Goal: Use online tool/utility: Utilize a website feature to perform a specific function

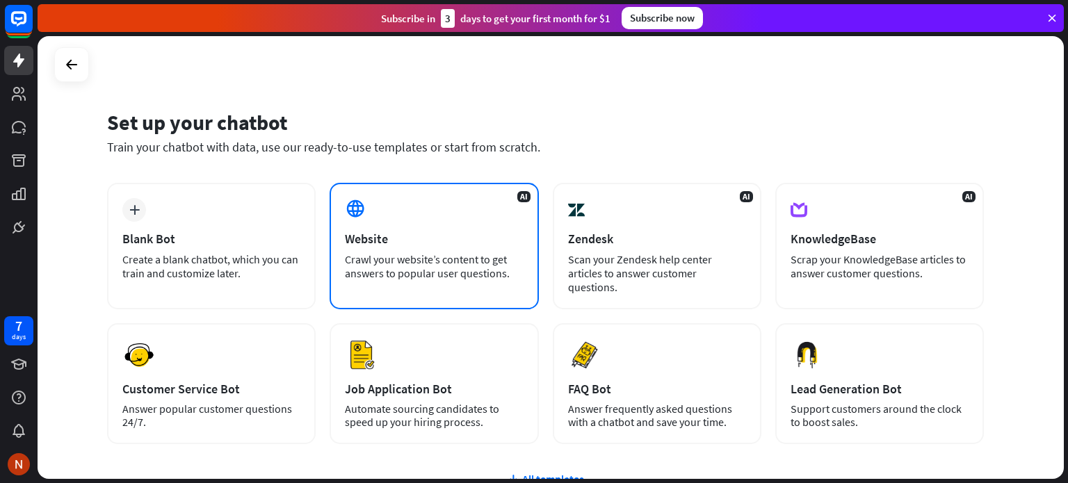
click at [438, 225] on div "AI Website Crawl your website’s content to get answers to popular user question…" at bounding box center [434, 246] width 209 height 127
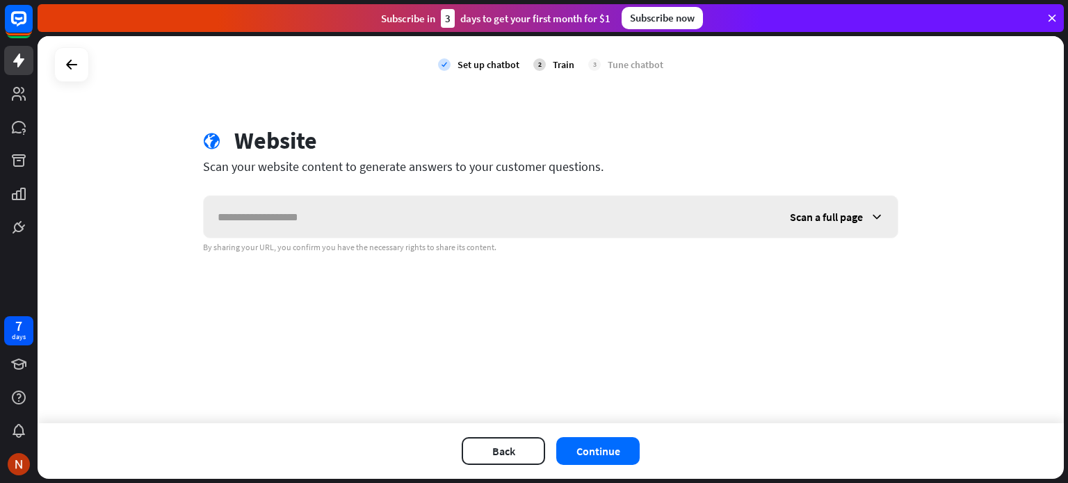
click at [321, 214] on input "text" at bounding box center [490, 217] width 572 height 42
click at [275, 211] on input "text" at bounding box center [490, 217] width 572 height 42
click at [368, 248] on div "By sharing your URL, you confirm you have the necessary rights to share its con…" at bounding box center [551, 247] width 696 height 11
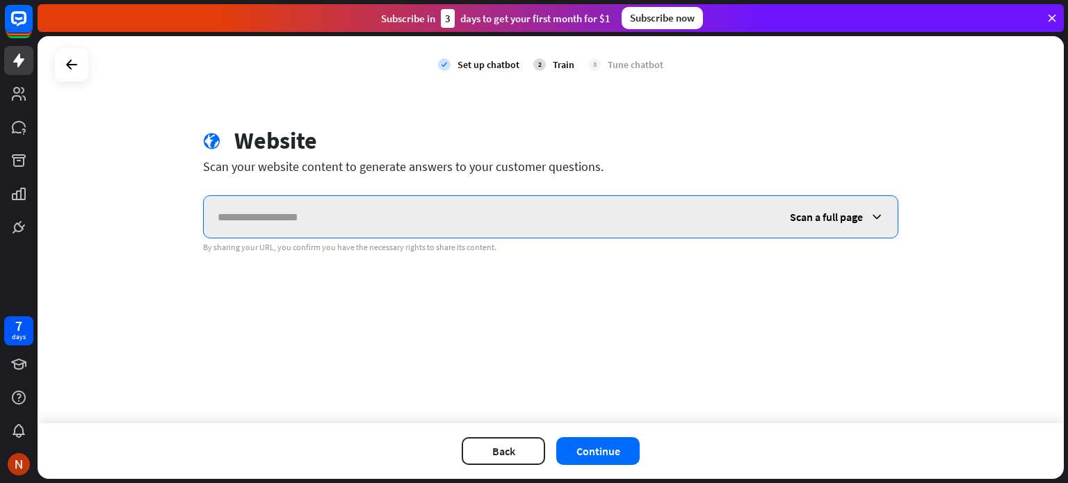
click at [374, 202] on input "text" at bounding box center [490, 217] width 572 height 42
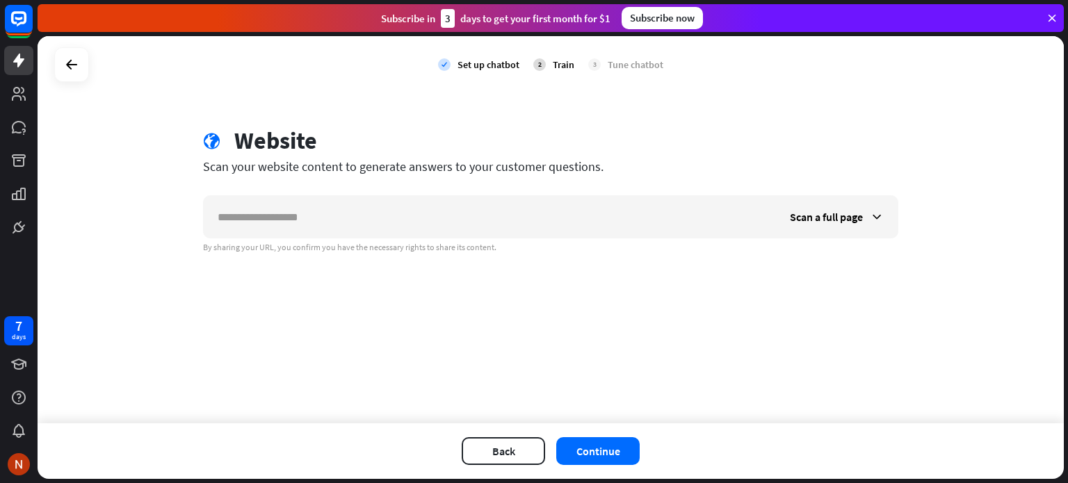
click at [246, 166] on div "Scan your website content to generate answers to your customer questions." at bounding box center [551, 167] width 696 height 16
click at [74, 58] on icon at bounding box center [71, 64] width 17 height 17
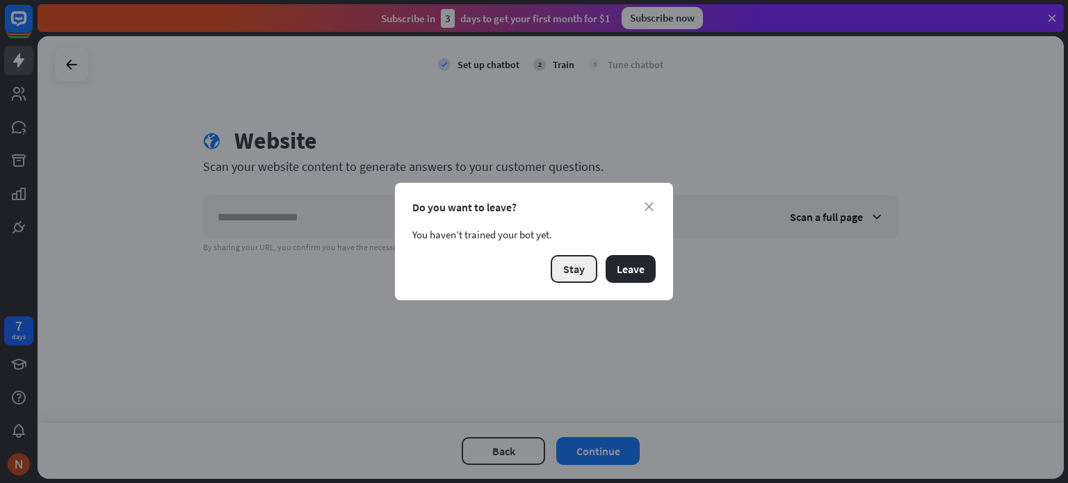
click at [582, 266] on button "Stay" at bounding box center [574, 269] width 47 height 28
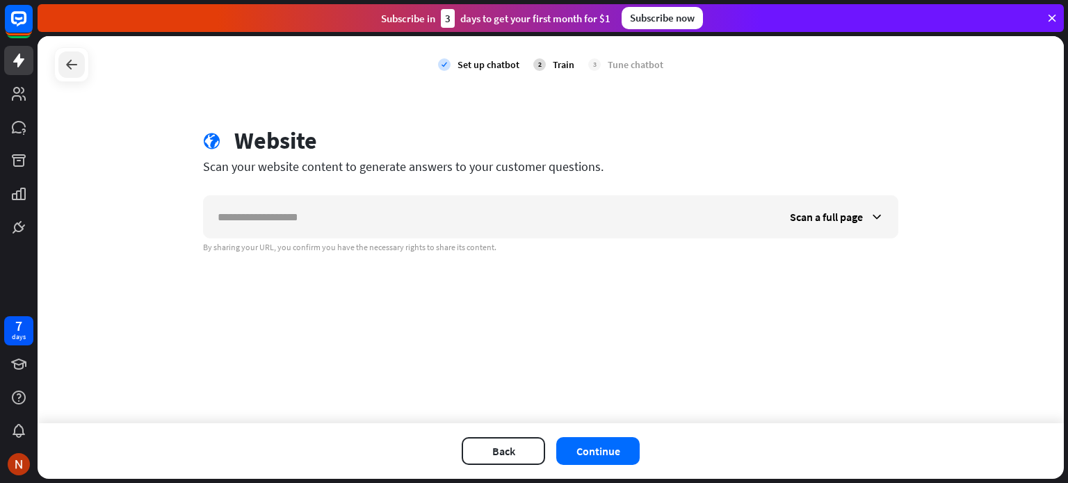
click at [70, 61] on icon at bounding box center [71, 64] width 17 height 17
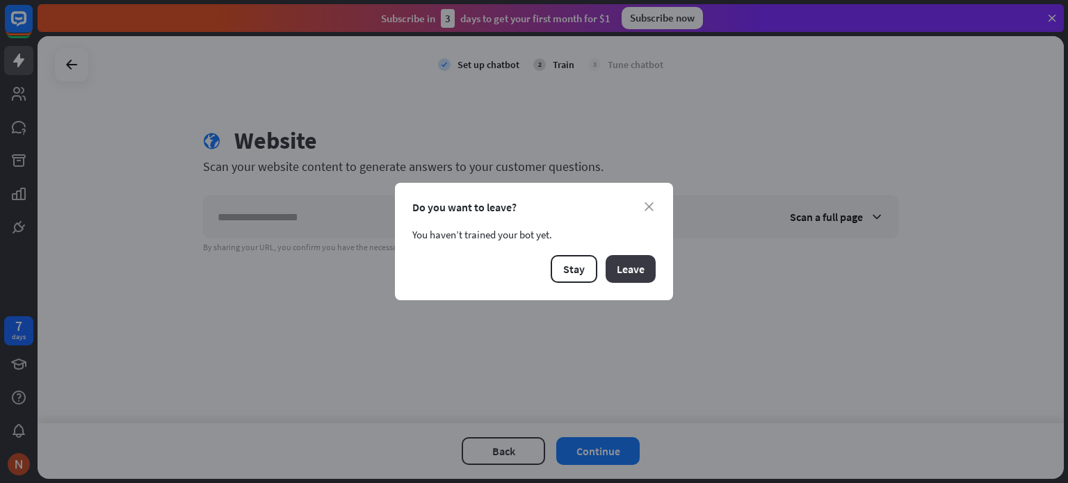
click at [639, 266] on button "Leave" at bounding box center [631, 269] width 50 height 28
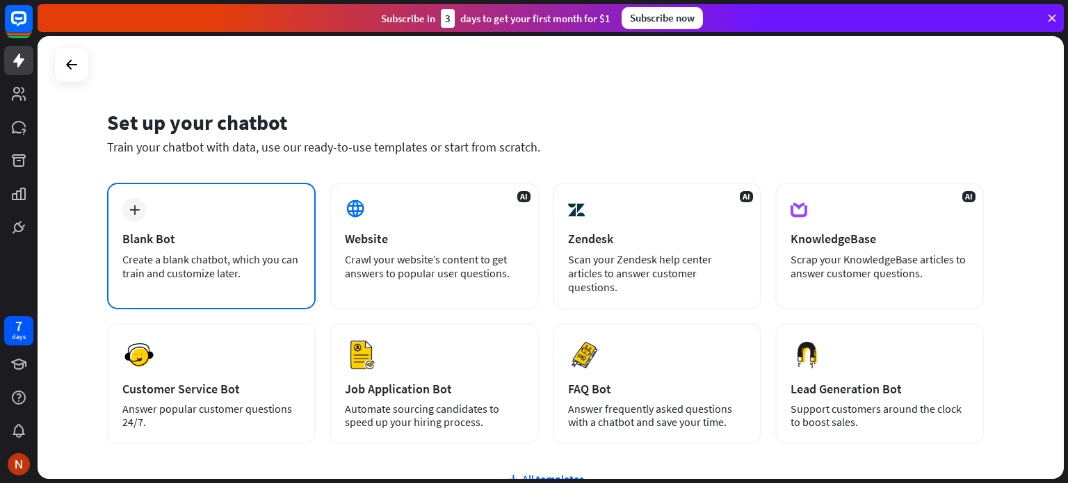
click at [256, 241] on div "Blank Bot" at bounding box center [211, 239] width 178 height 16
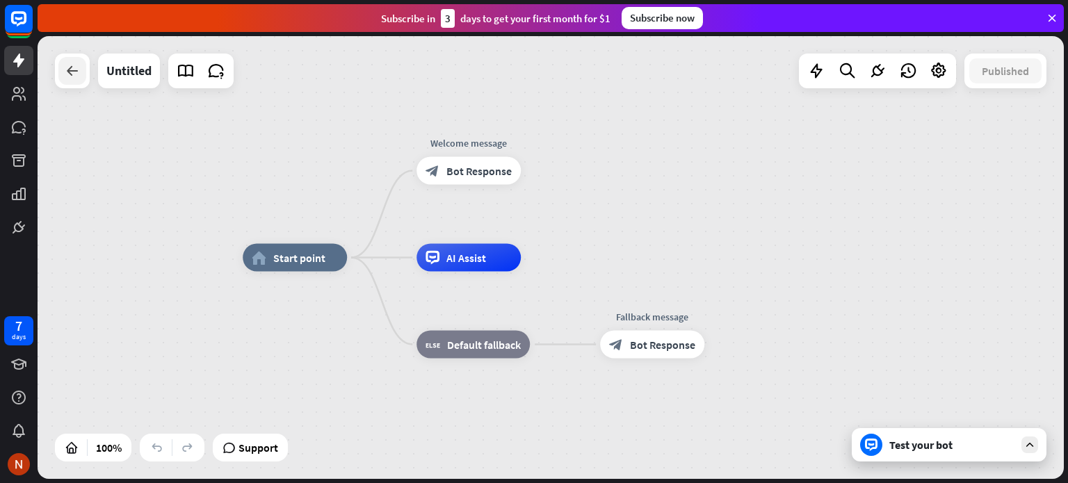
click at [61, 62] on div at bounding box center [72, 71] width 28 height 28
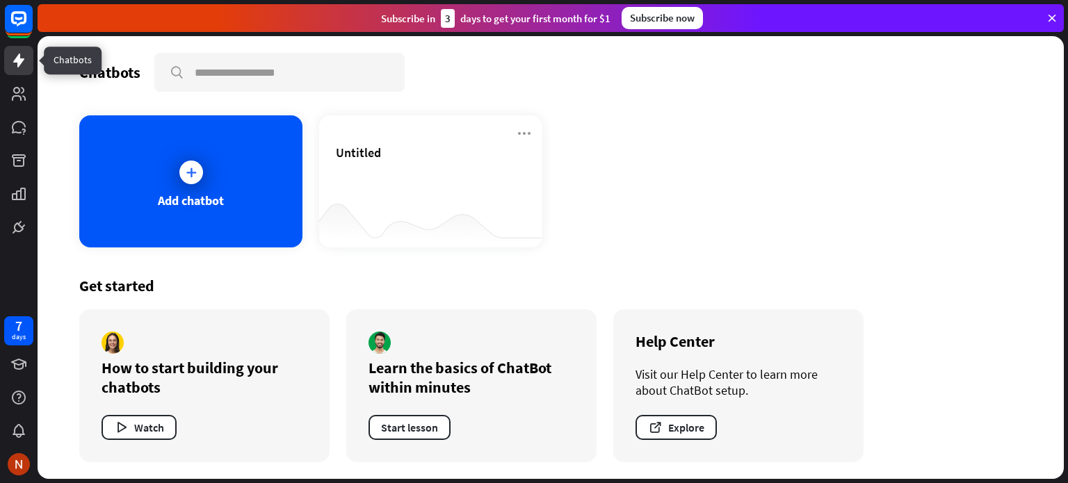
click at [17, 52] on icon at bounding box center [18, 60] width 17 height 17
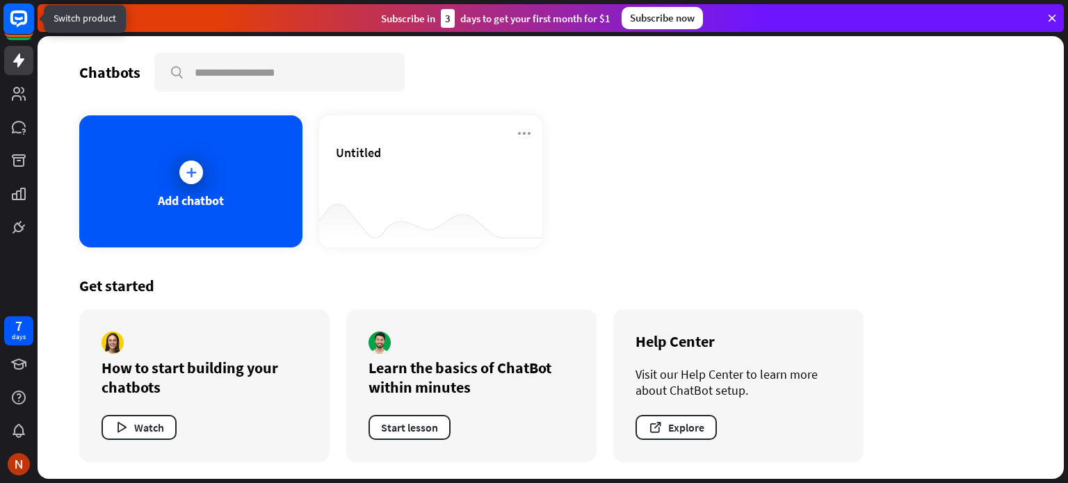
click at [18, 15] on rect at bounding box center [18, 18] width 31 height 31
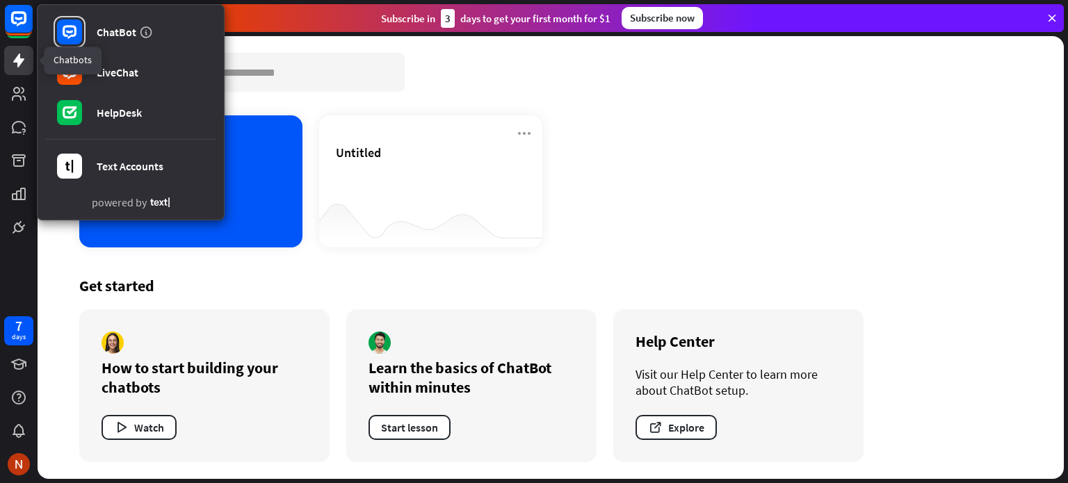
click at [18, 49] on link at bounding box center [18, 60] width 29 height 29
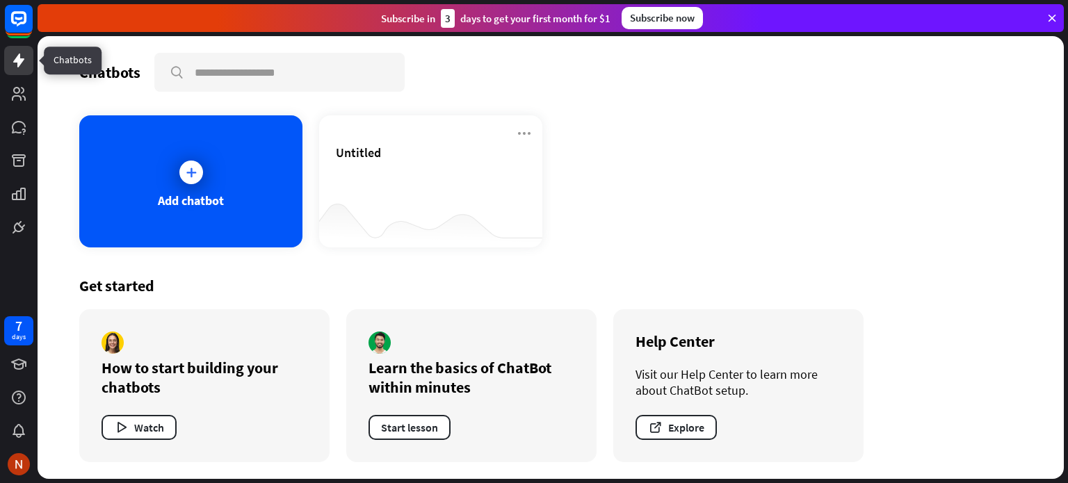
click at [18, 49] on link at bounding box center [18, 60] width 29 height 29
click at [193, 172] on icon at bounding box center [191, 173] width 14 height 14
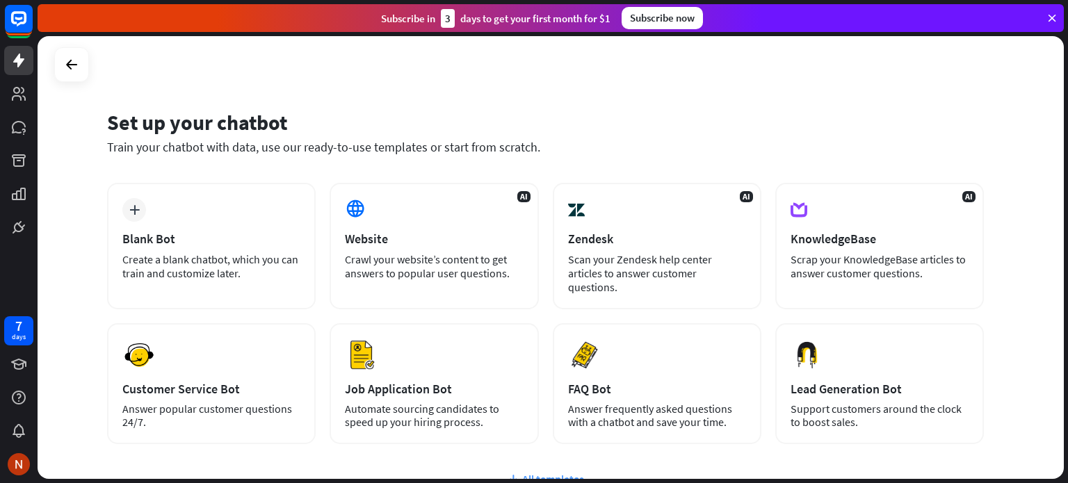
click at [540, 472] on div "All templates" at bounding box center [545, 479] width 877 height 14
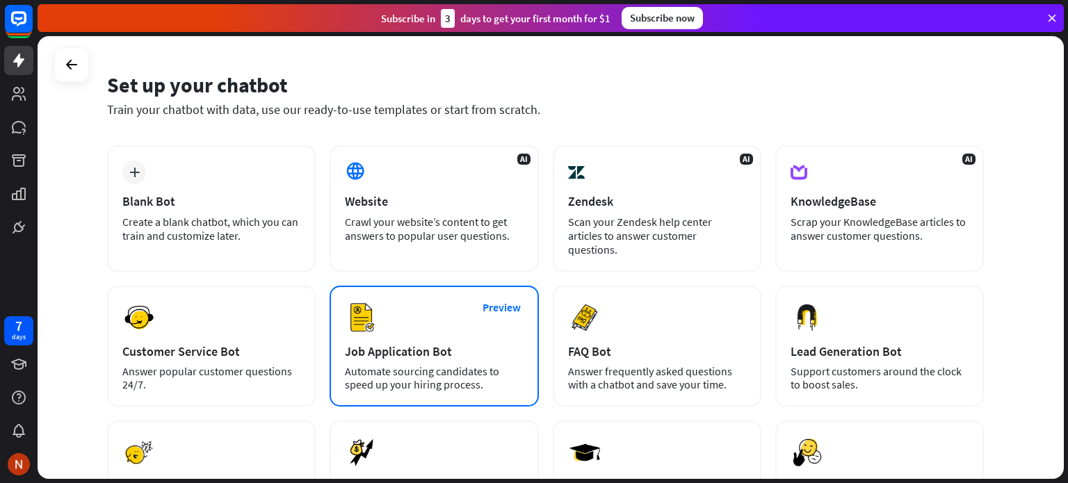
scroll to position [107, 0]
